Goal: Navigation & Orientation: Find specific page/section

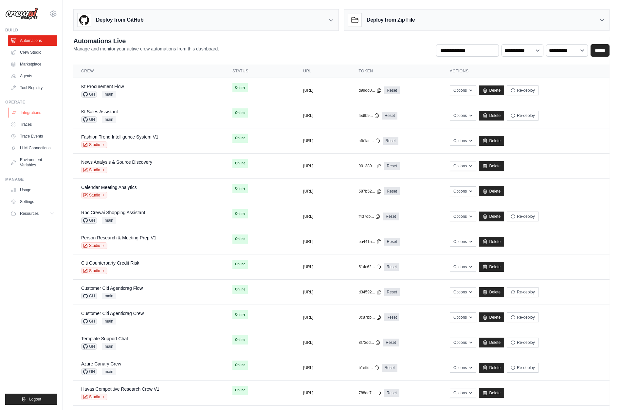
click at [26, 111] on link "Integrations" at bounding box center [33, 112] width 49 height 10
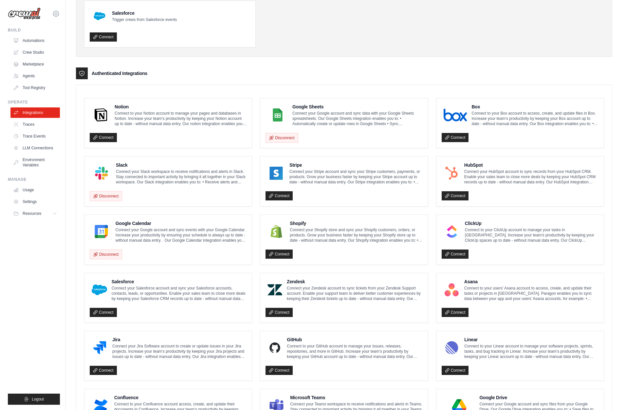
scroll to position [131, 0]
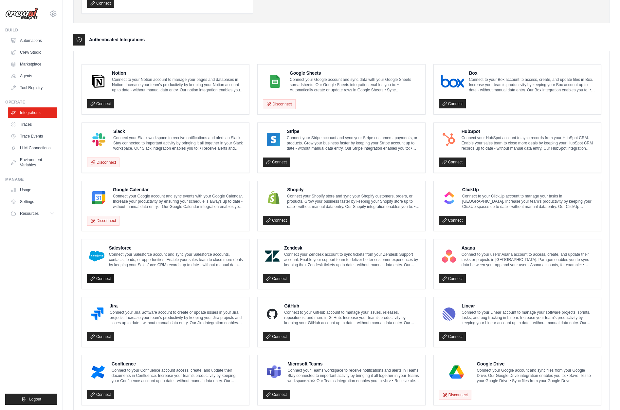
click at [94, 277] on icon at bounding box center [93, 279] width 4 height 4
click at [104, 274] on link "Connect" at bounding box center [100, 278] width 27 height 9
